Goal: Entertainment & Leisure: Consume media (video, audio)

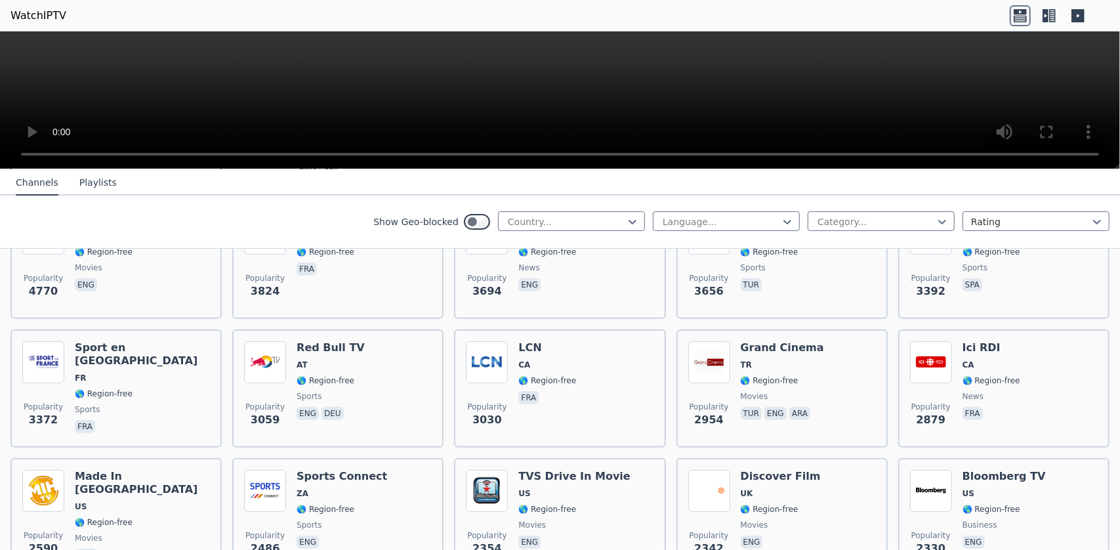
scroll to position [667, 0]
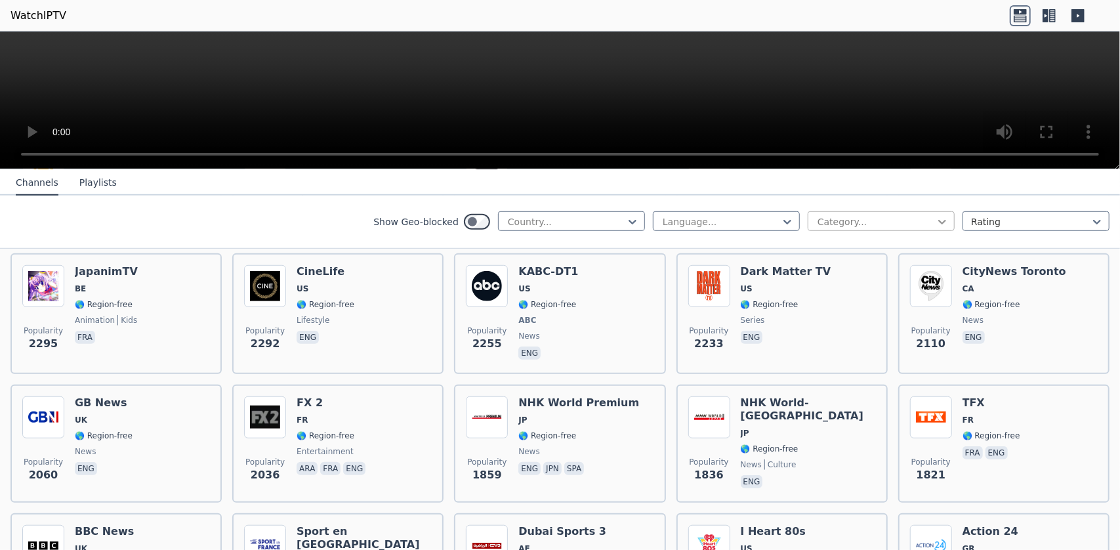
click at [936, 217] on icon at bounding box center [942, 221] width 13 height 13
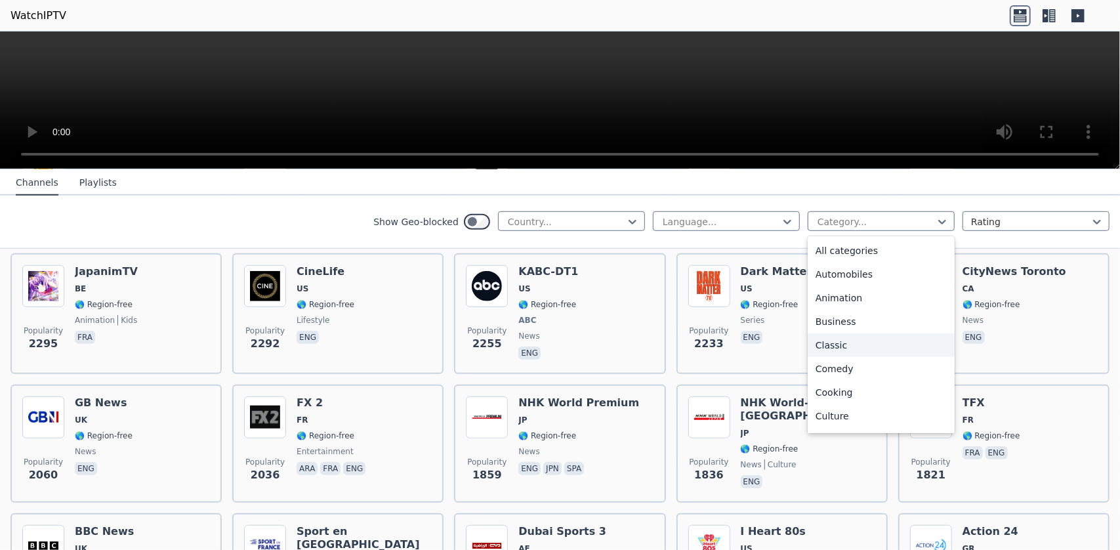
scroll to position [172, 0]
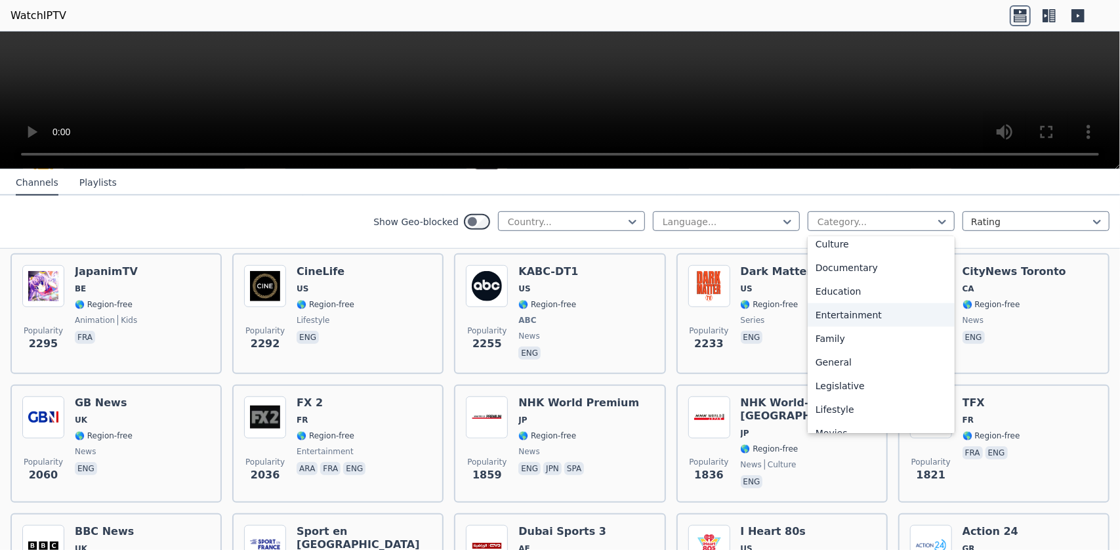
click at [880, 312] on div "Entertainment" at bounding box center [881, 315] width 147 height 24
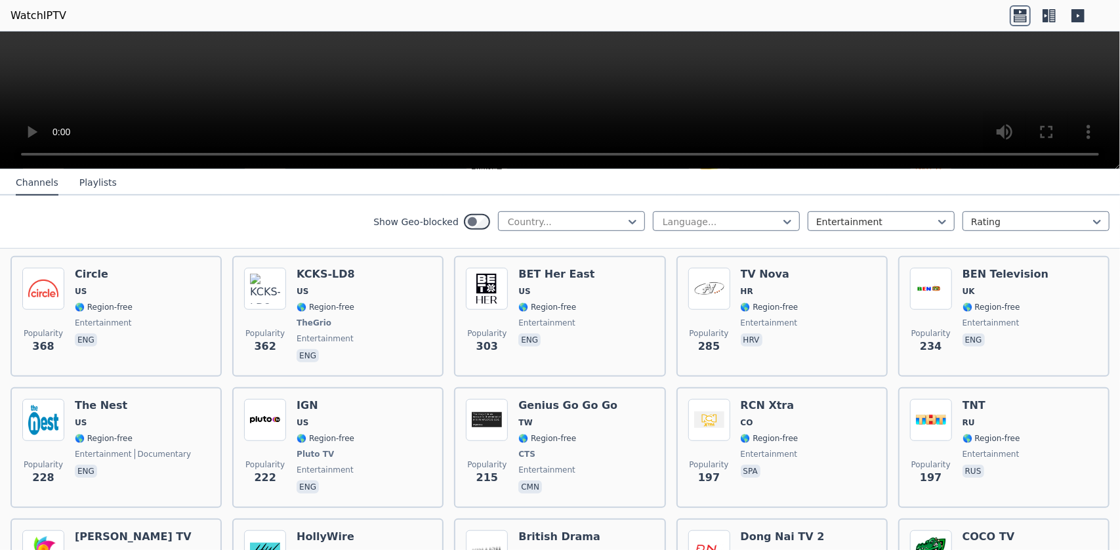
scroll to position [1000, 0]
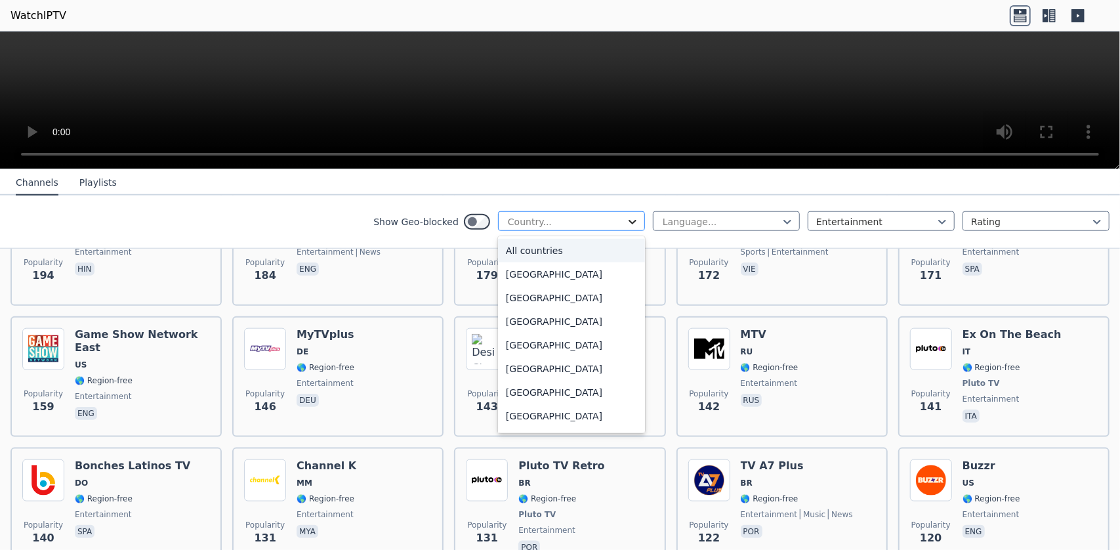
click at [627, 221] on icon at bounding box center [632, 221] width 13 height 13
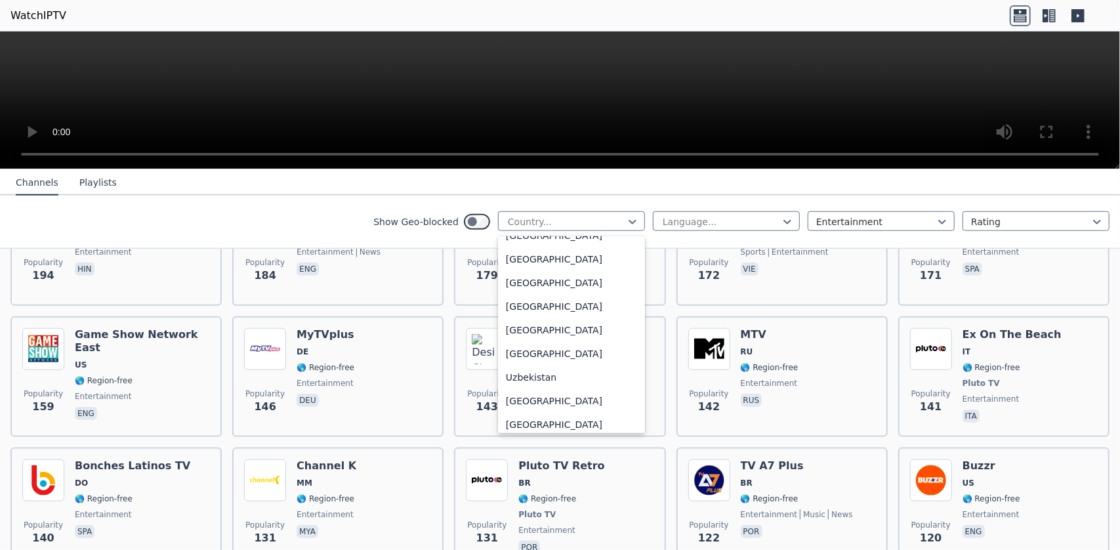
scroll to position [4579, 0]
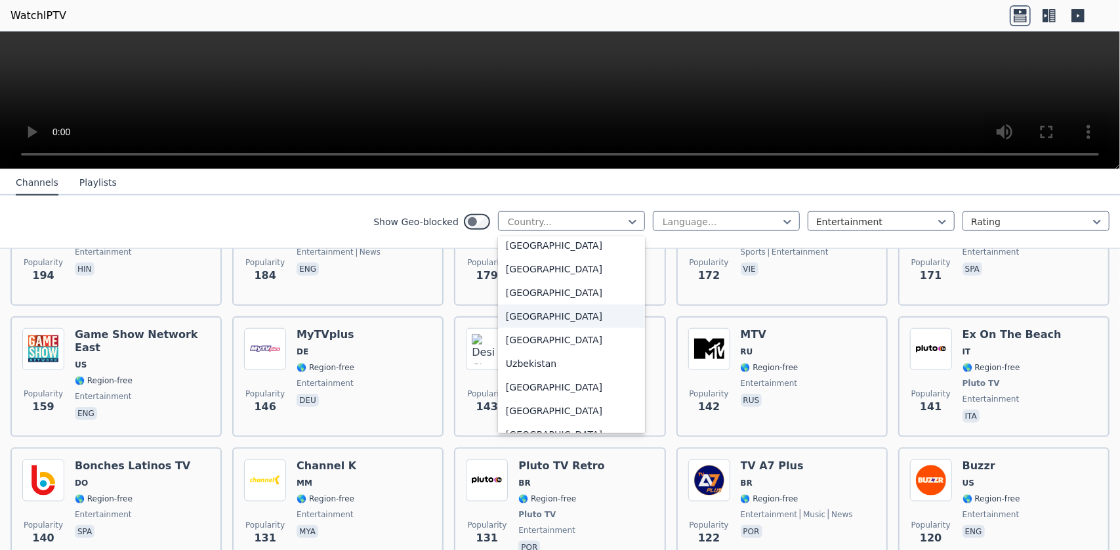
click at [548, 316] on div "[GEOGRAPHIC_DATA]" at bounding box center [571, 317] width 147 height 24
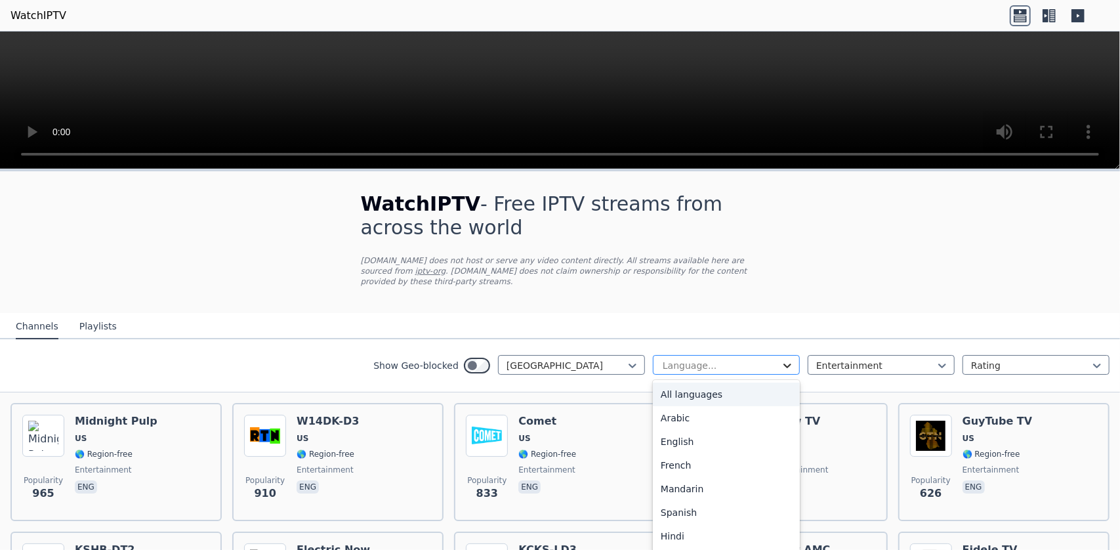
click at [781, 359] on icon at bounding box center [787, 365] width 13 height 13
click at [726, 430] on div "English" at bounding box center [726, 442] width 147 height 24
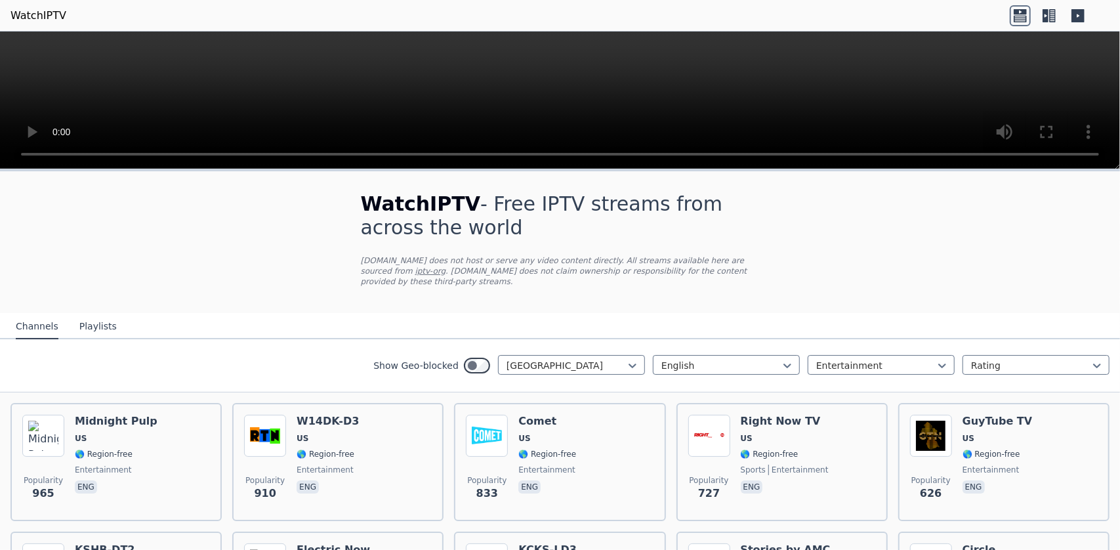
scroll to position [333, 0]
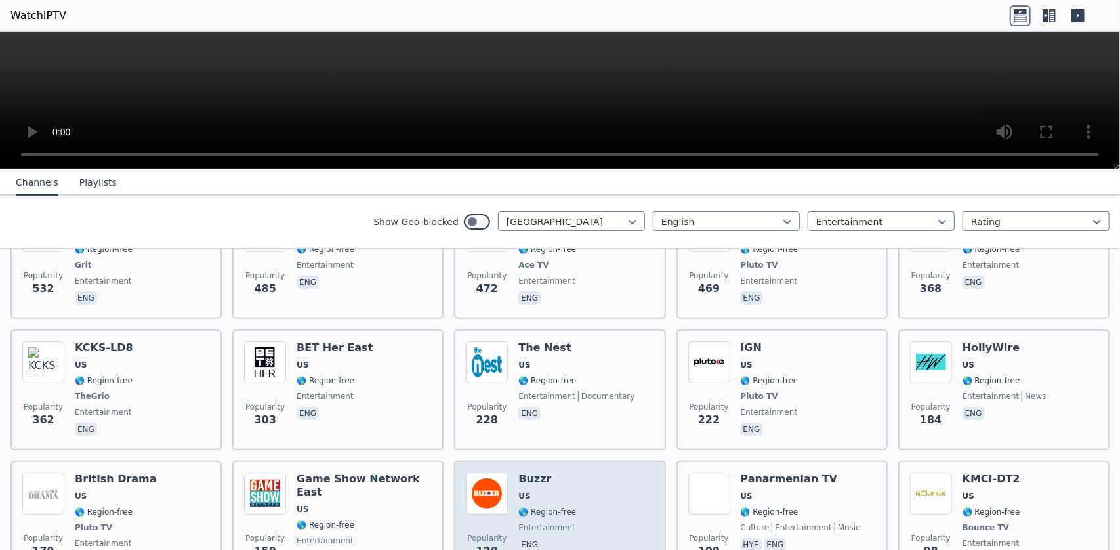
click at [547, 491] on span "US" at bounding box center [548, 496] width 58 height 11
click at [506, 497] on div "Popularity 120 Buzzr US 🌎 Region-free entertainment eng" at bounding box center [560, 521] width 188 height 97
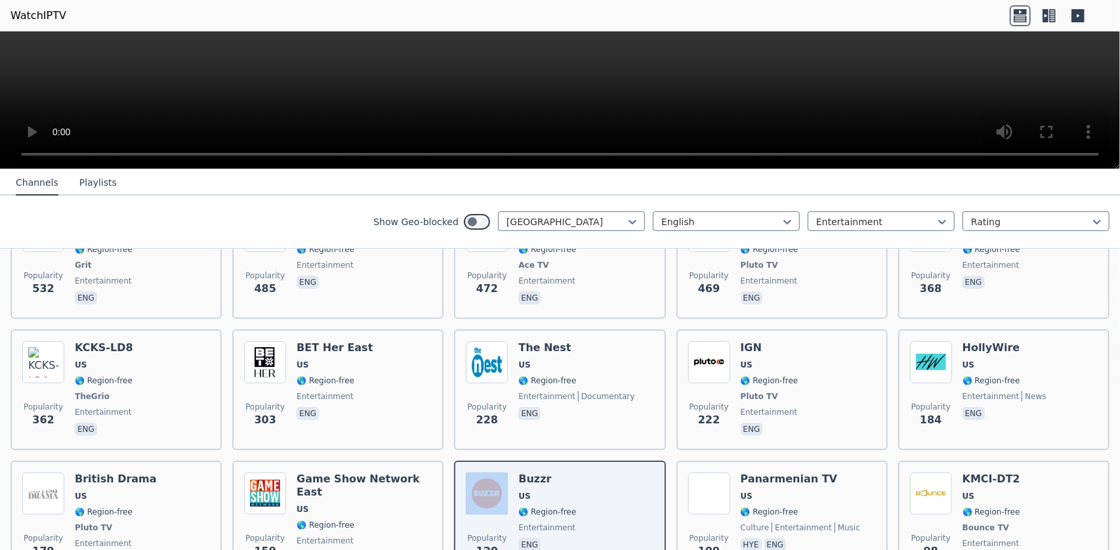
scroll to position [0, 0]
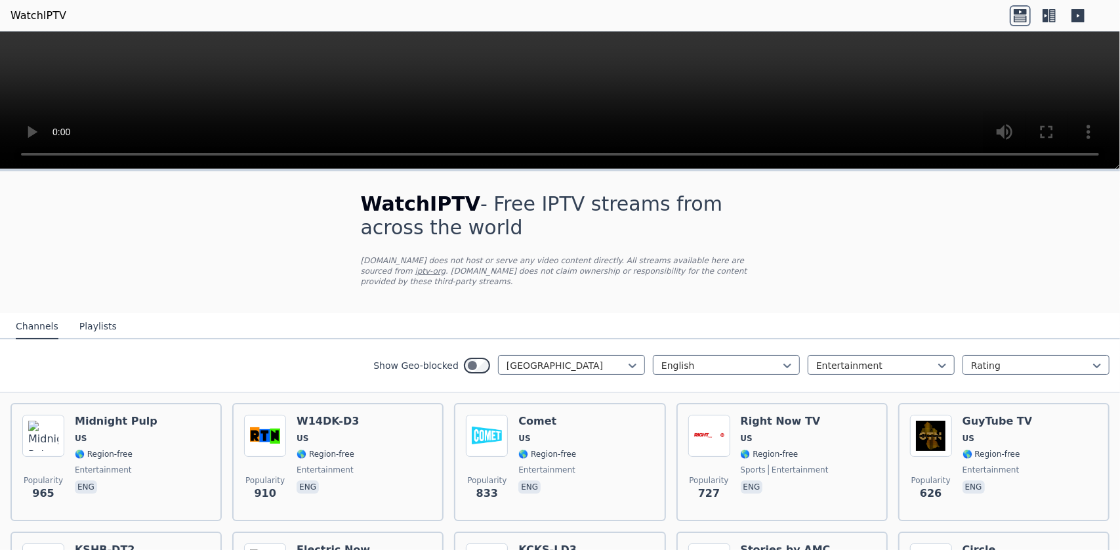
click at [80, 314] on button "Playlists" at bounding box center [97, 326] width 37 height 25
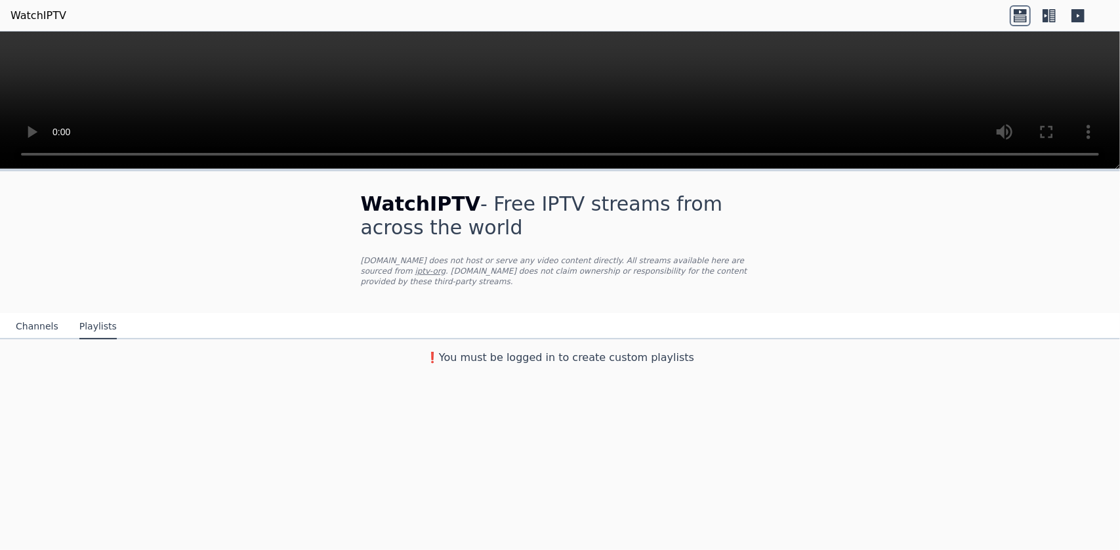
click at [39, 317] on button "Channels" at bounding box center [37, 326] width 43 height 25
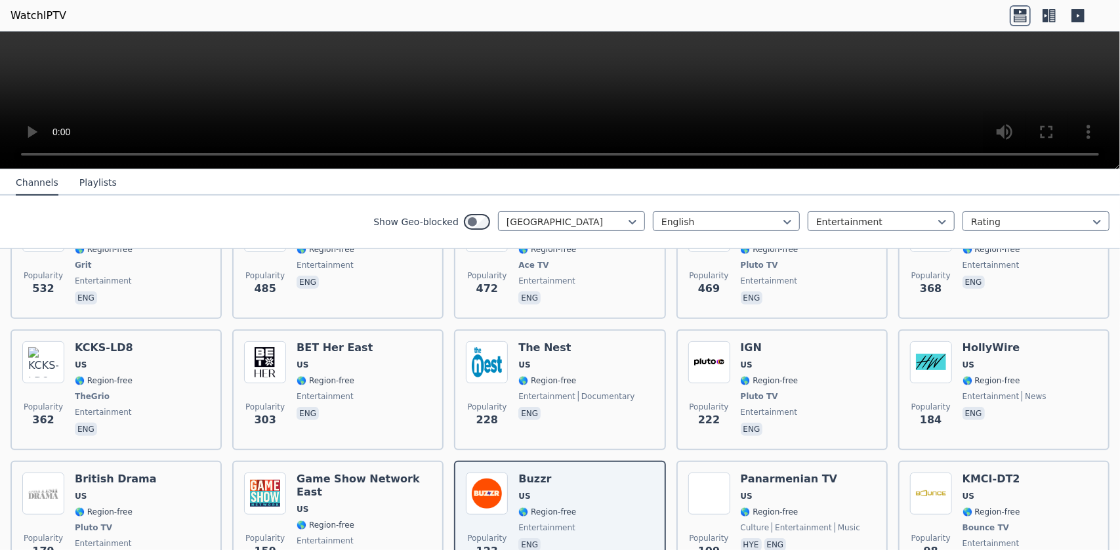
scroll to position [667, 0]
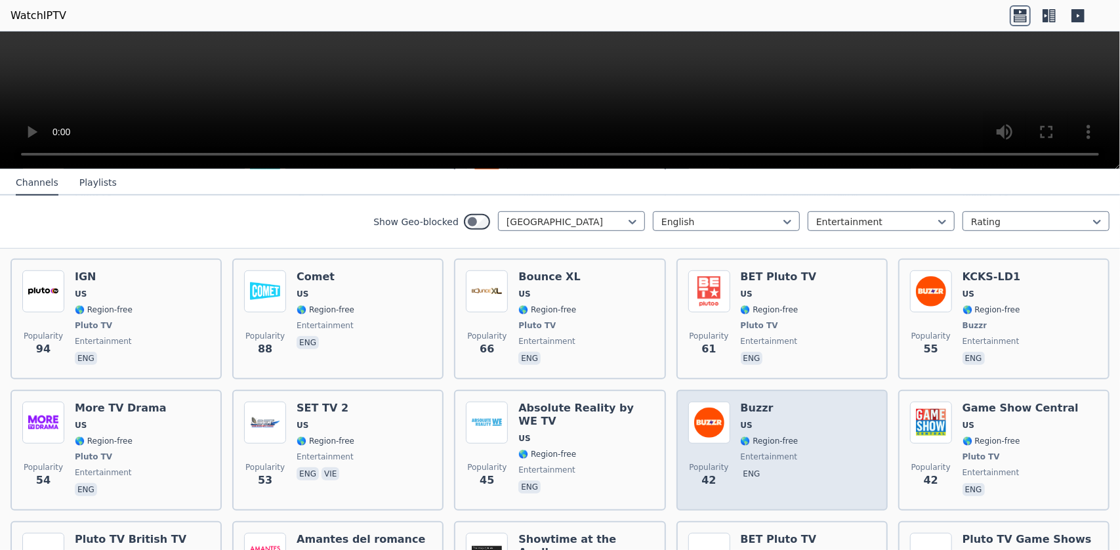
click at [717, 403] on img at bounding box center [710, 423] width 42 height 42
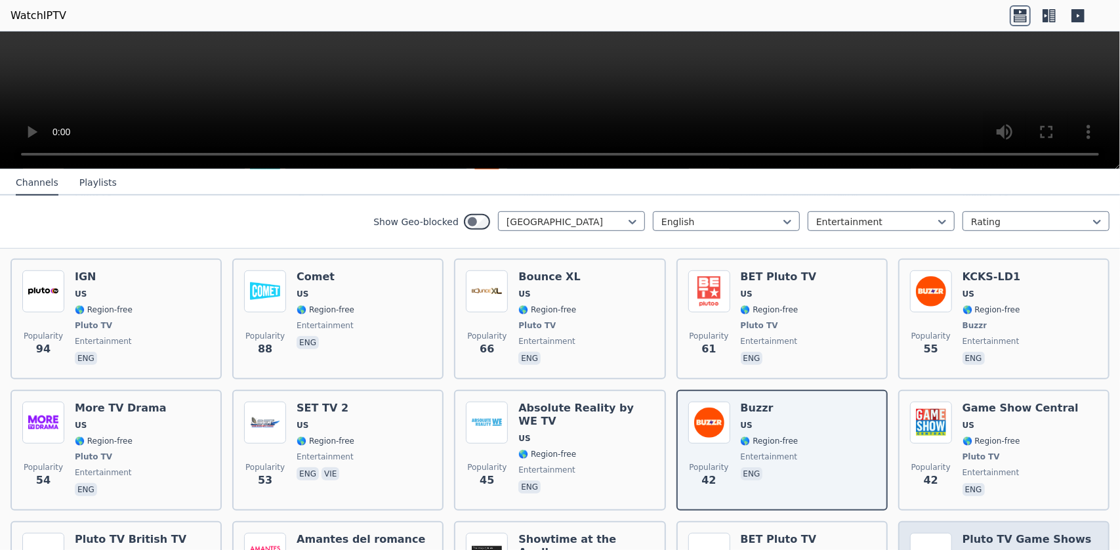
click at [990, 533] on h6 "Pluto TV Game Shows" at bounding box center [1027, 539] width 129 height 13
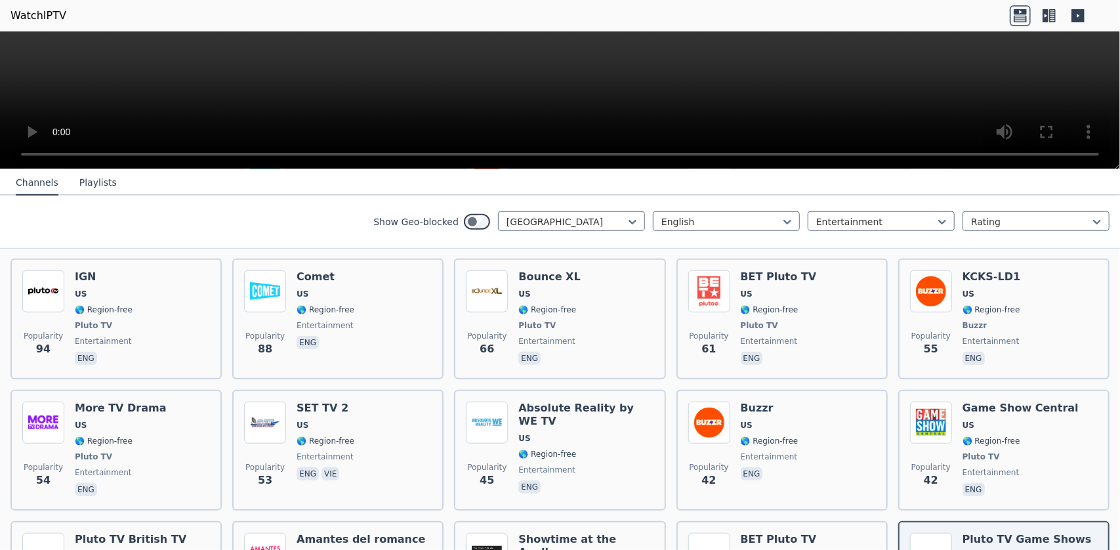
click at [1078, 14] on icon at bounding box center [1078, 15] width 13 height 13
